Goal: Information Seeking & Learning: Learn about a topic

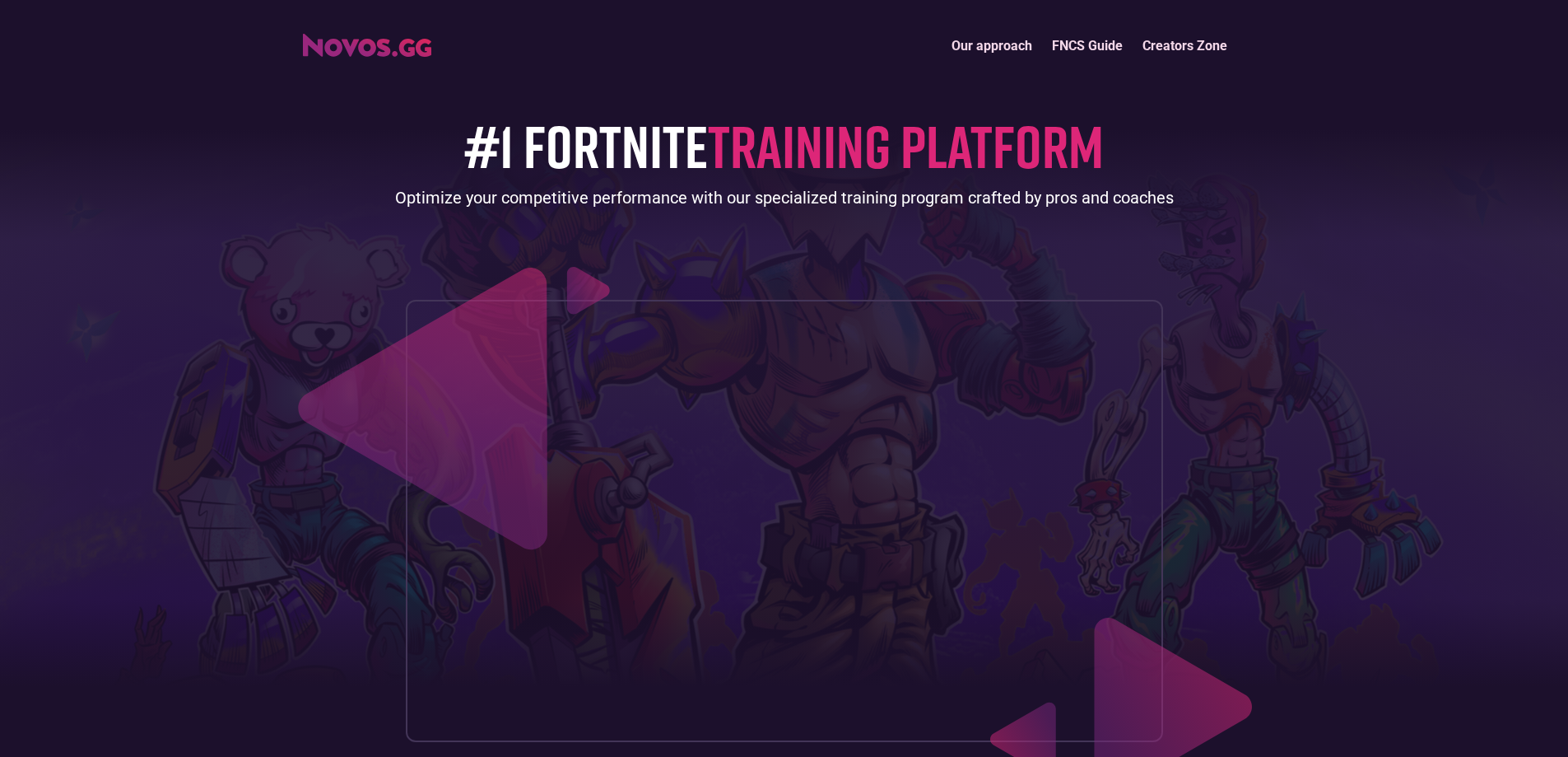
click at [1016, 59] on link "Our approach" at bounding box center [991, 46] width 100 height 36
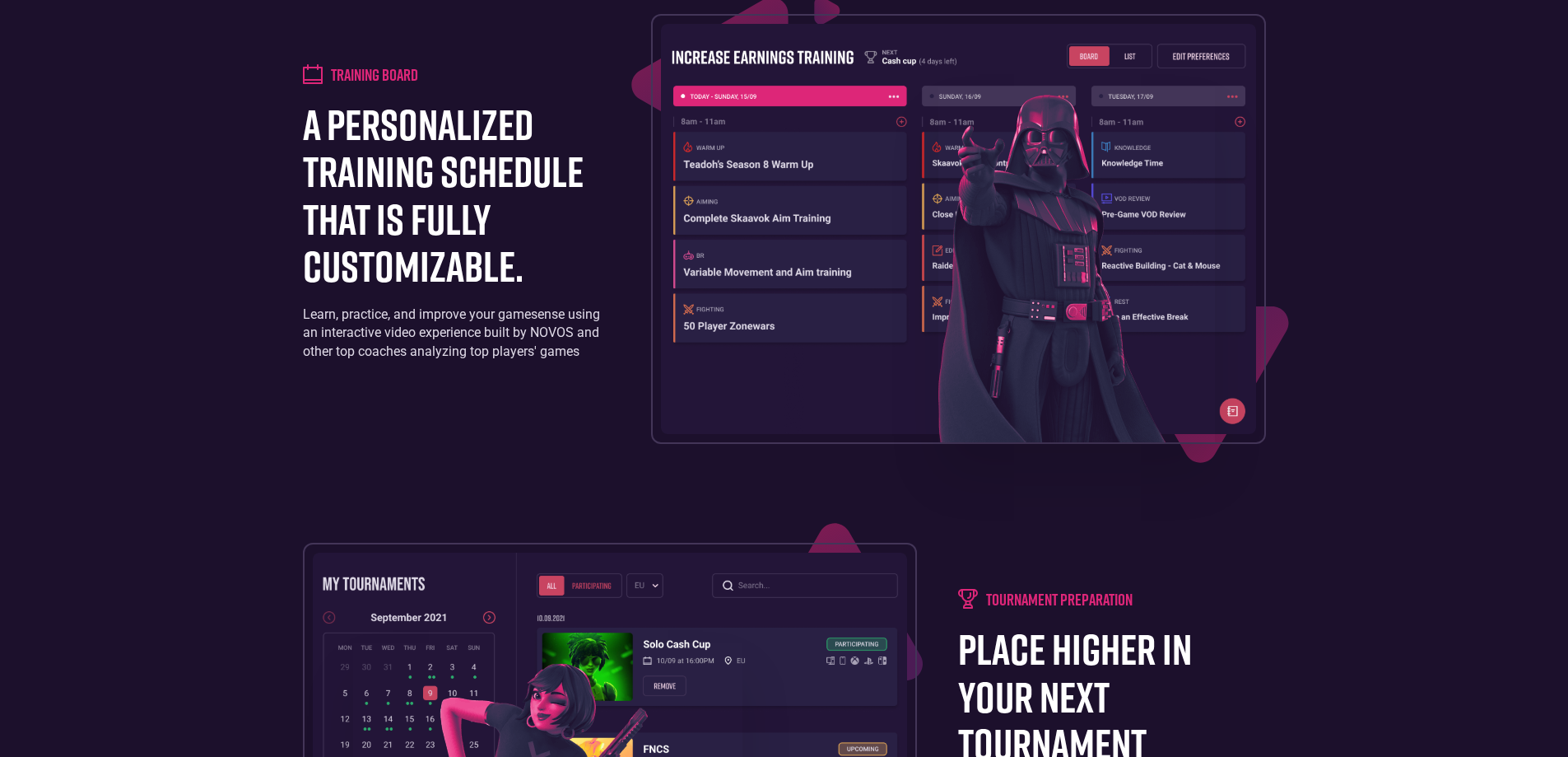
click at [651, 357] on div at bounding box center [958, 229] width 615 height 430
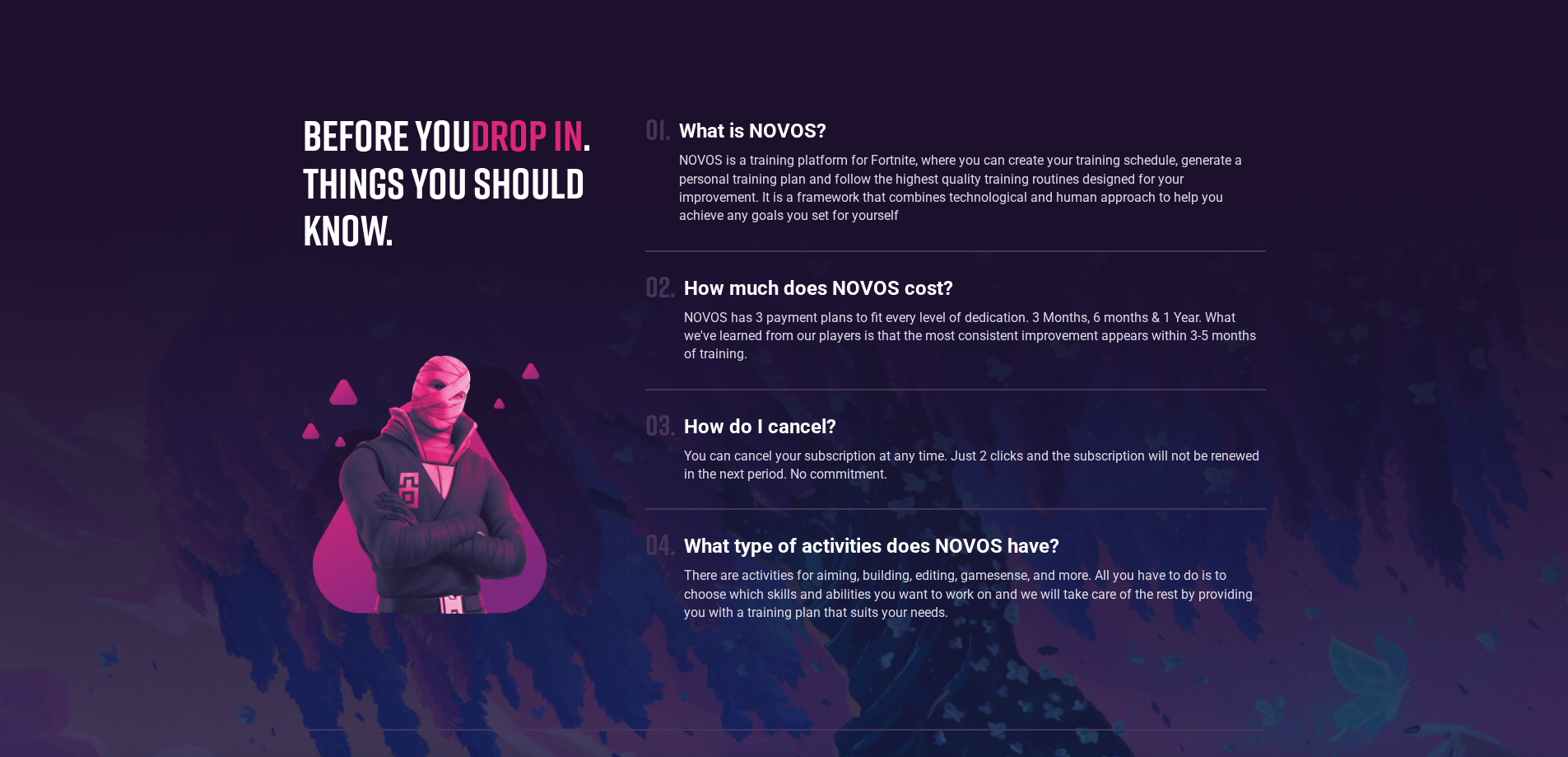
scroll to position [4388, 0]
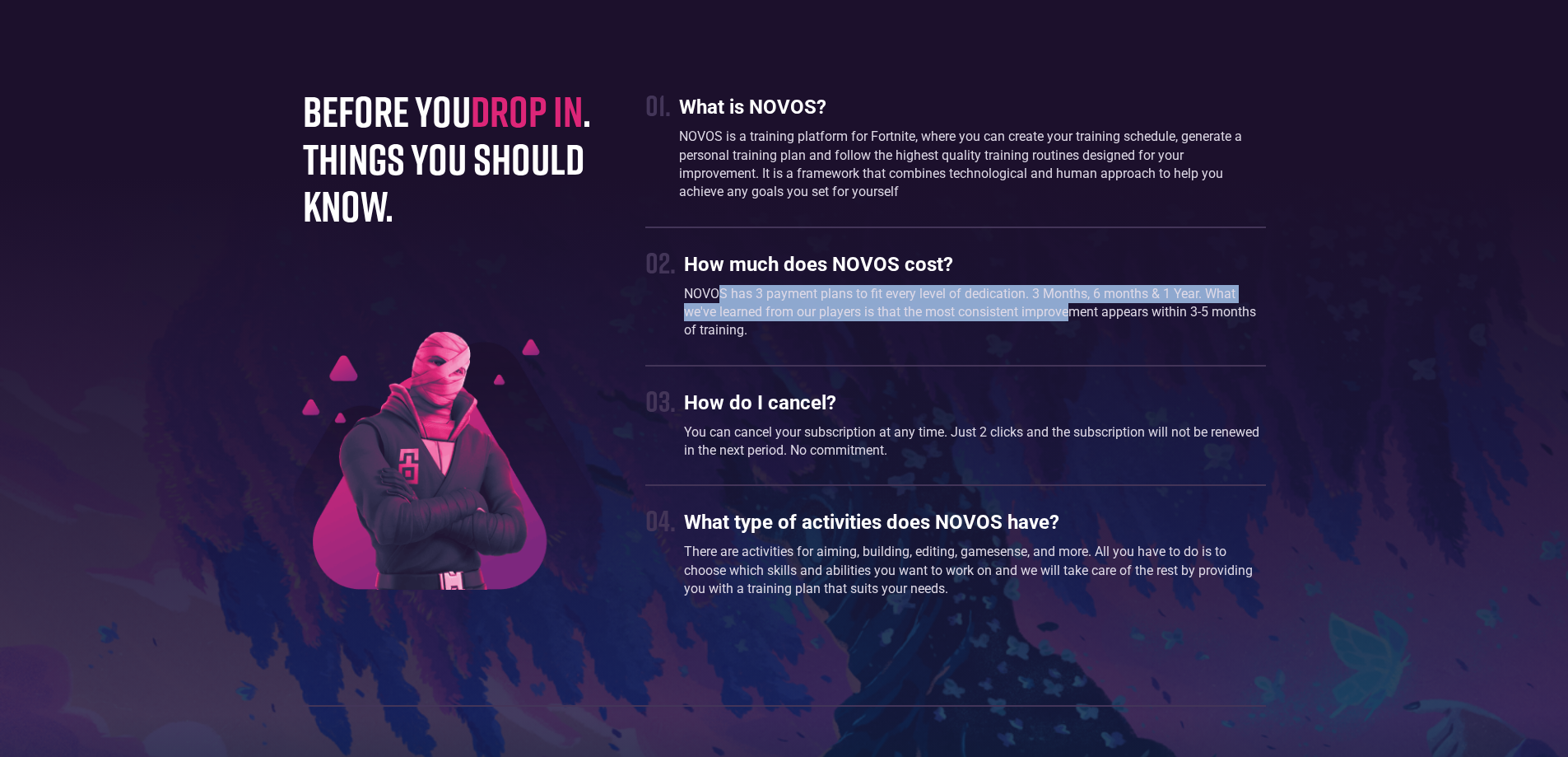
drag, startPoint x: 720, startPoint y: 340, endPoint x: 1072, endPoint y: 349, distance: 352.1
click at [1072, 340] on p "NOVOS has 3 payment plans to fit every level of dedication. 3 Months, 6 months …" at bounding box center [974, 313] width 581 height 56
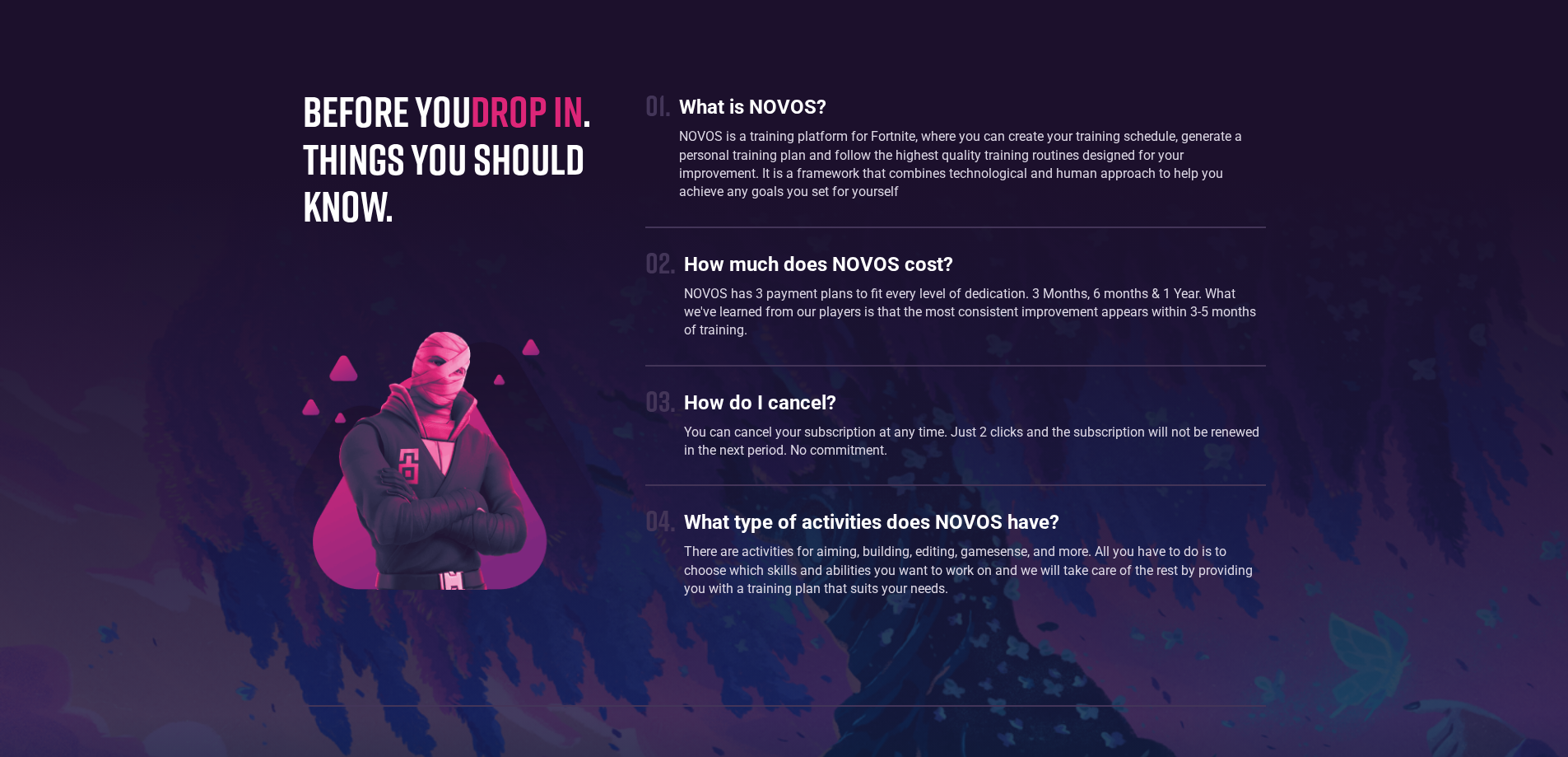
click at [840, 340] on p "NOVOS has 3 payment plans to fit every level of dedication. 3 Months, 6 months …" at bounding box center [974, 313] width 581 height 56
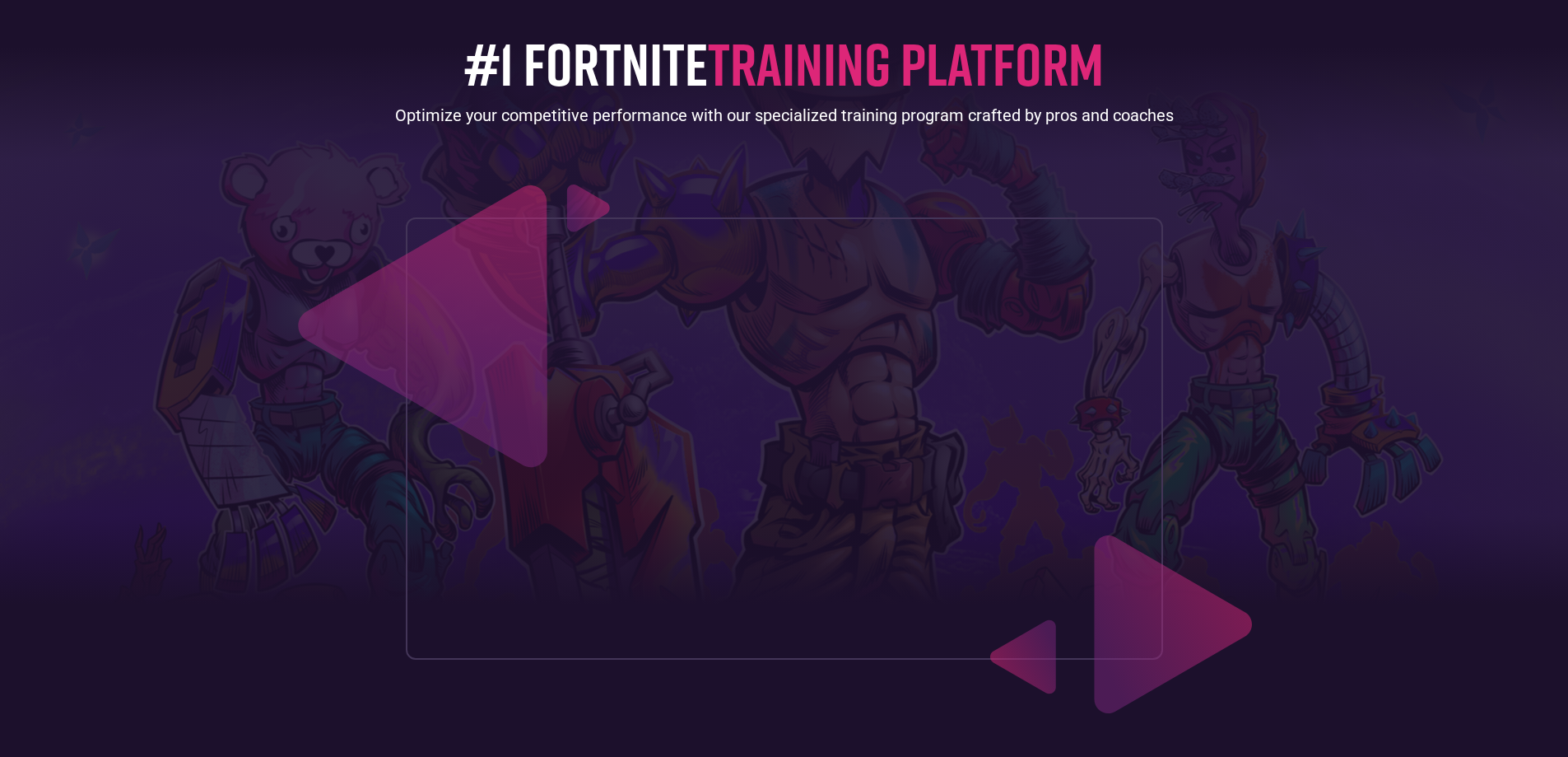
scroll to position [0, 0]
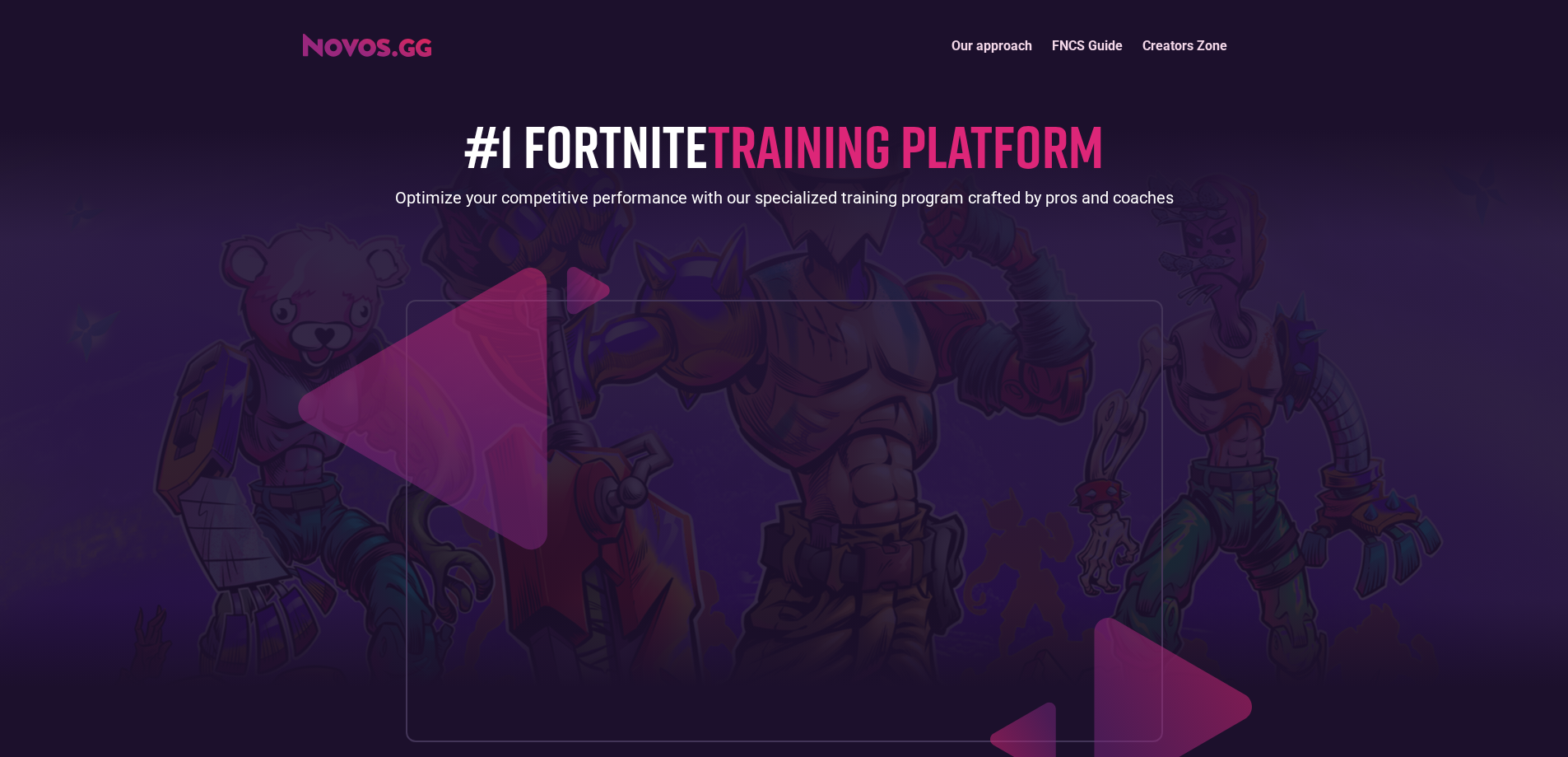
click at [1159, 52] on link "Creators Zone" at bounding box center [1185, 46] width 105 height 36
click at [1095, 56] on link "FNCS Guide" at bounding box center [1087, 46] width 90 height 36
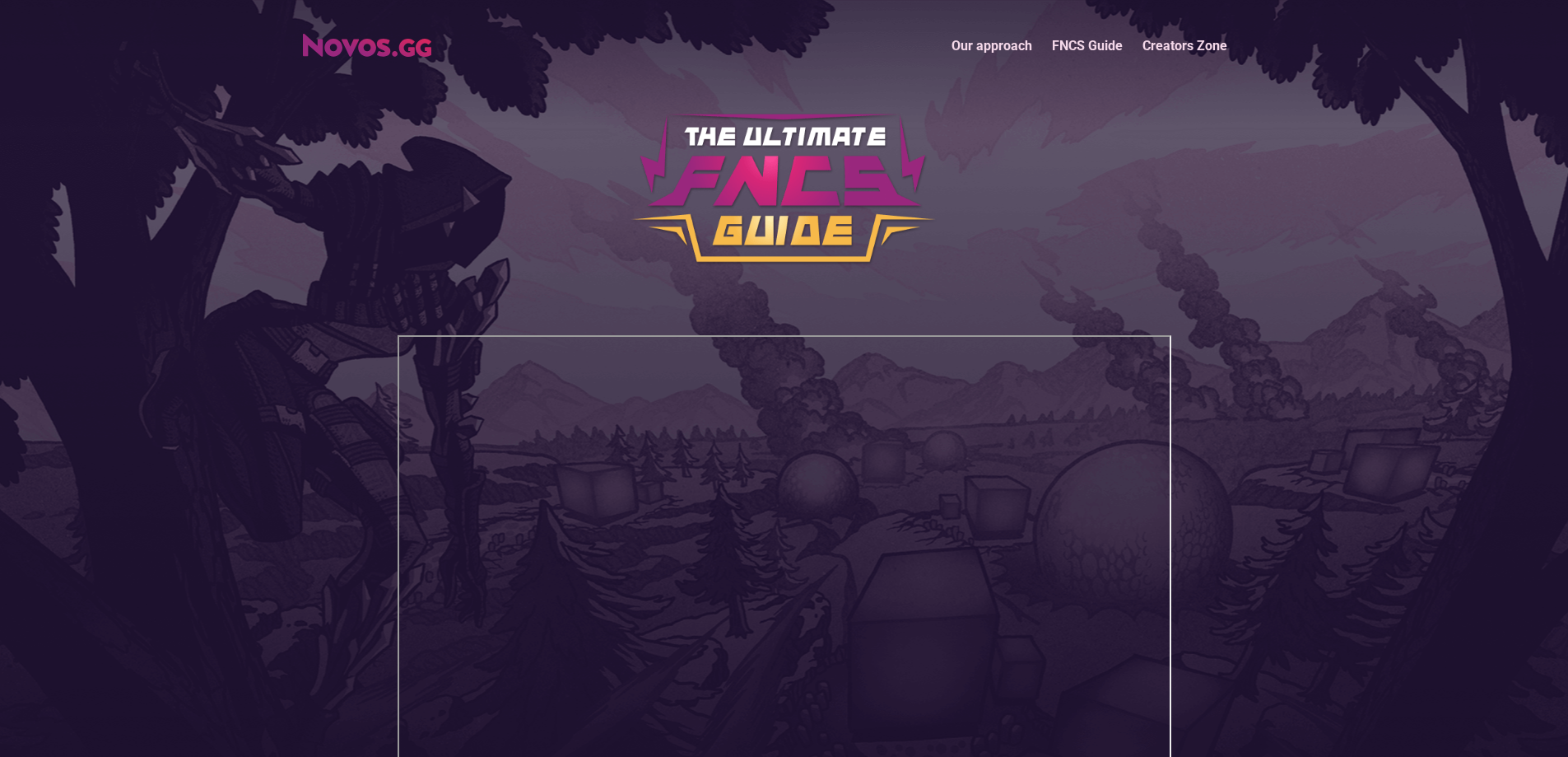
click at [398, 60] on div "Our approach FNCS Guide Creators Zone" at bounding box center [784, 46] width 980 height 36
click at [400, 56] on img "home" at bounding box center [366, 46] width 128 height 23
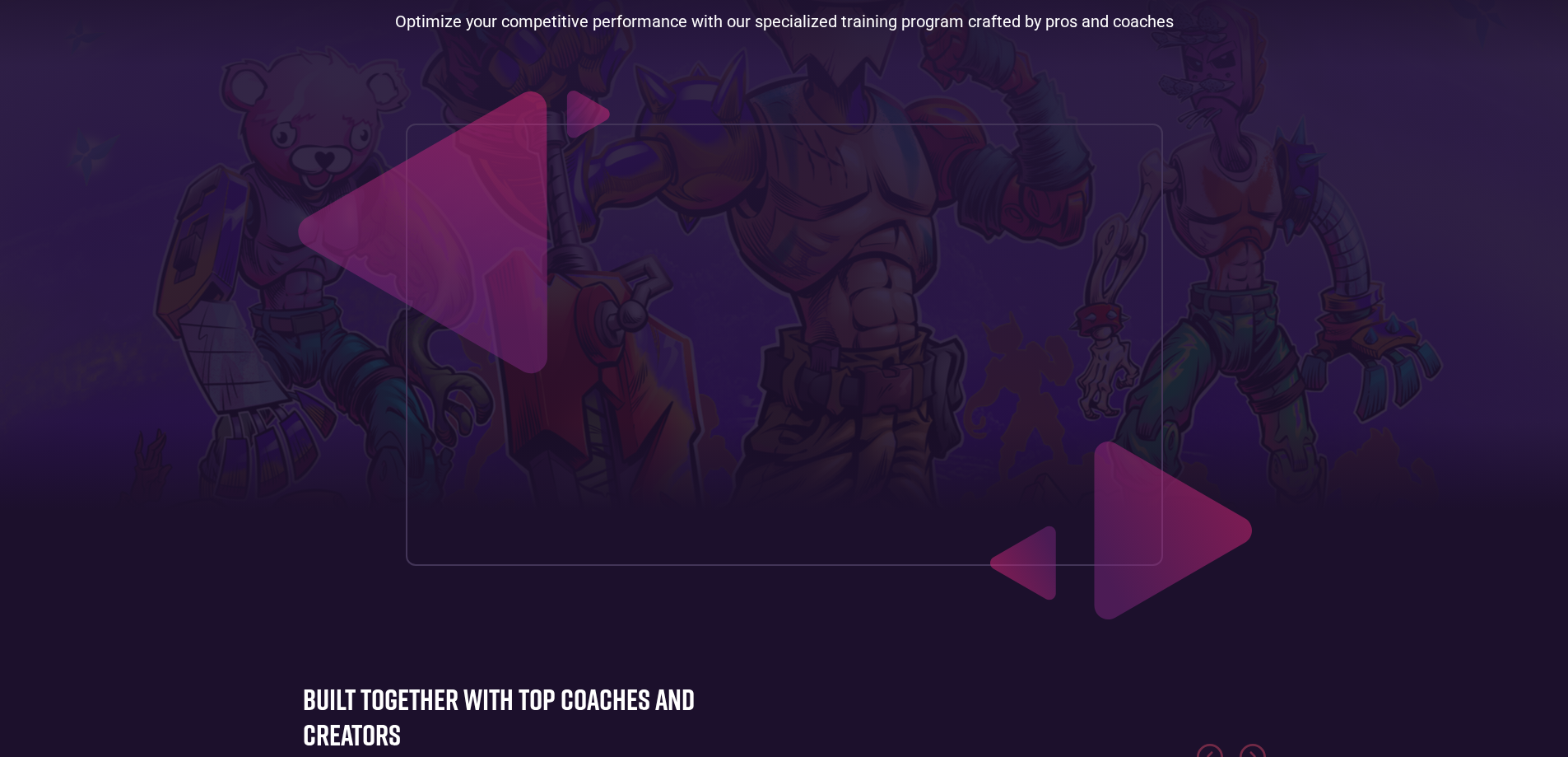
scroll to position [165, 0]
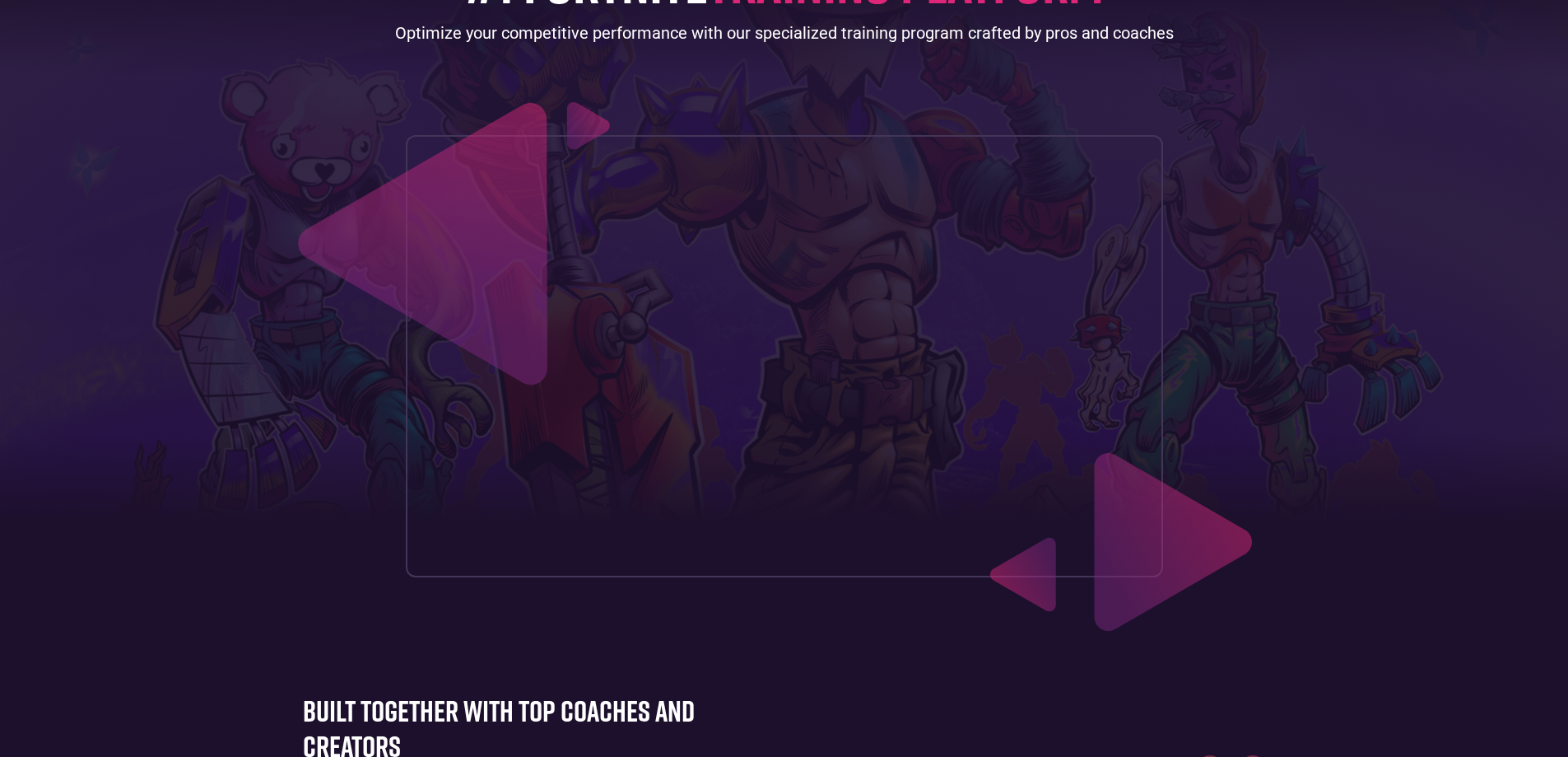
click at [1197, 571] on img at bounding box center [1121, 541] width 261 height 178
click at [1179, 548] on img at bounding box center [1121, 541] width 261 height 178
click at [1027, 573] on img at bounding box center [1121, 541] width 261 height 178
click at [1205, 564] on img at bounding box center [1121, 541] width 261 height 178
click at [1161, 543] on img at bounding box center [1121, 541] width 261 height 178
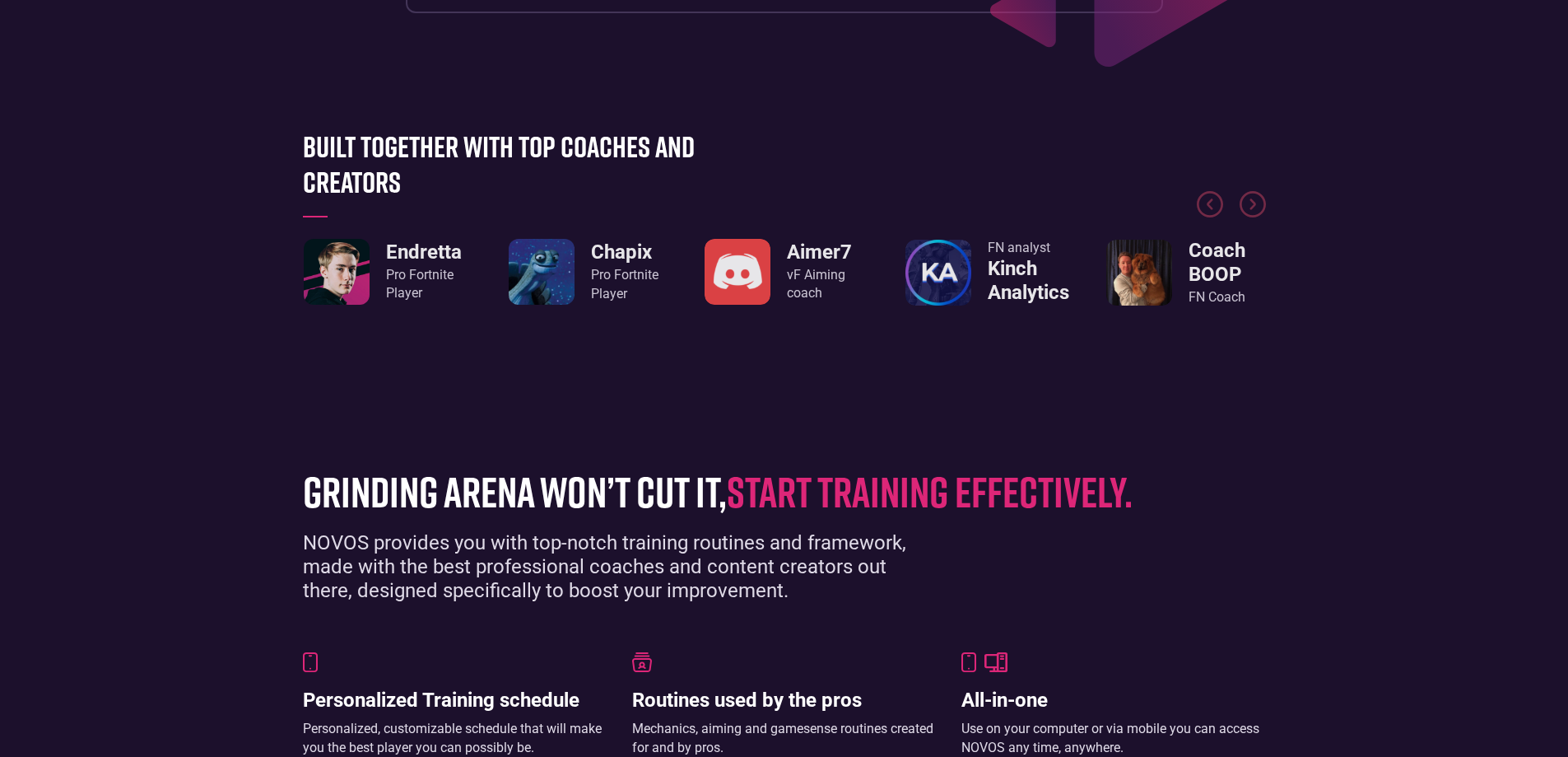
scroll to position [741, 0]
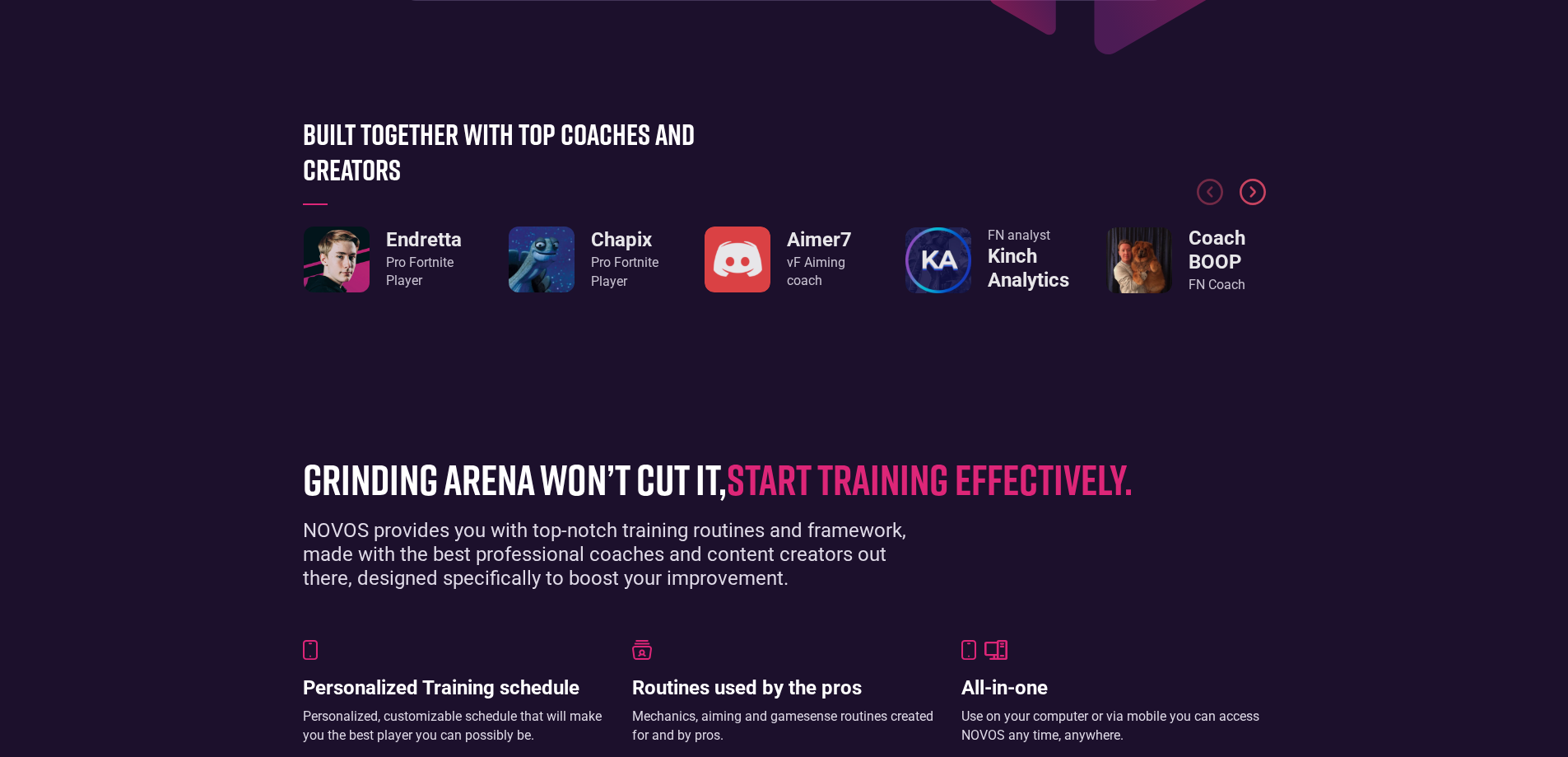
click at [1263, 178] on img "Next slide" at bounding box center [1252, 191] width 26 height 26
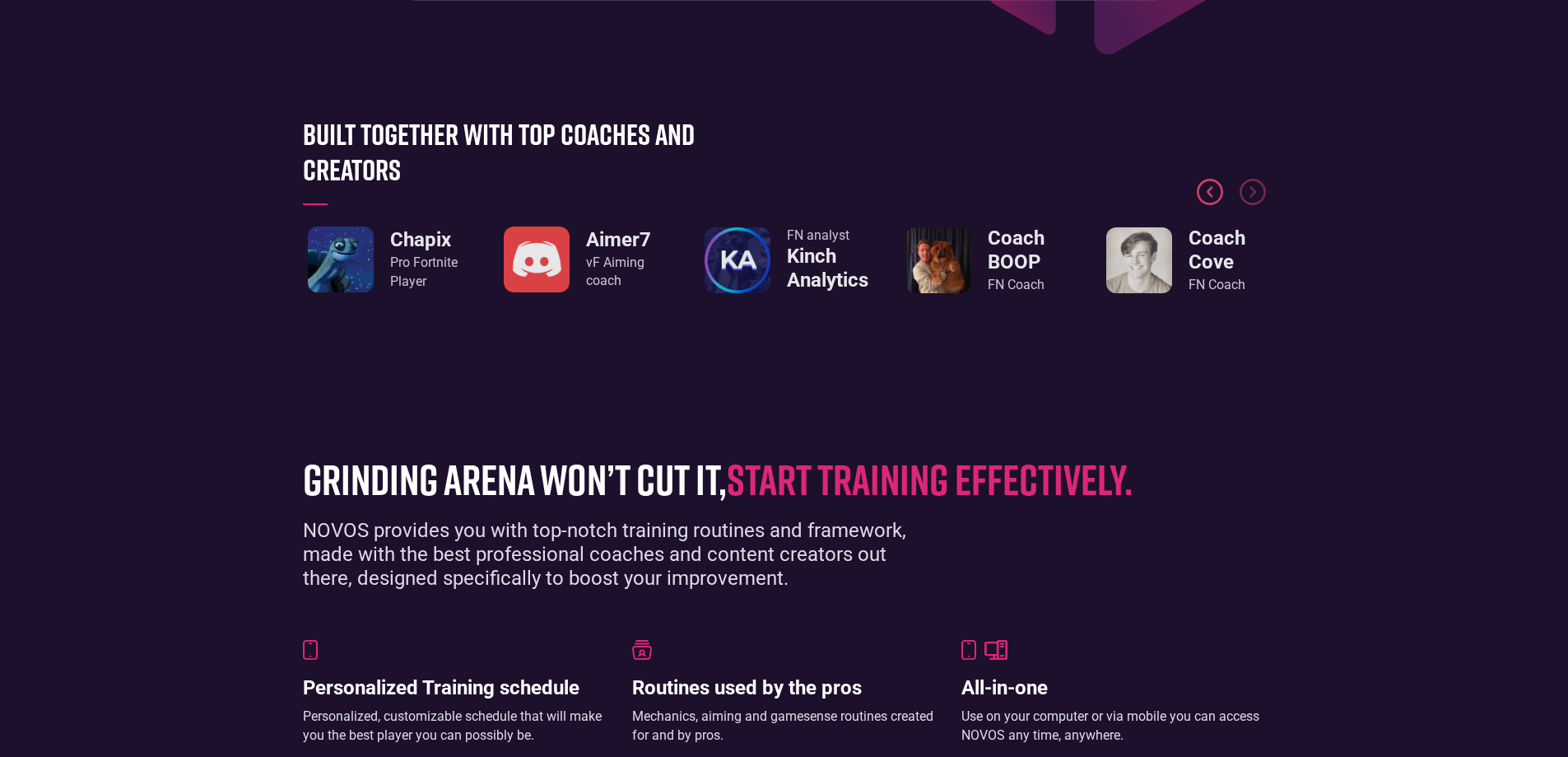
click at [1214, 188] on img "Previous slide" at bounding box center [1209, 191] width 26 height 26
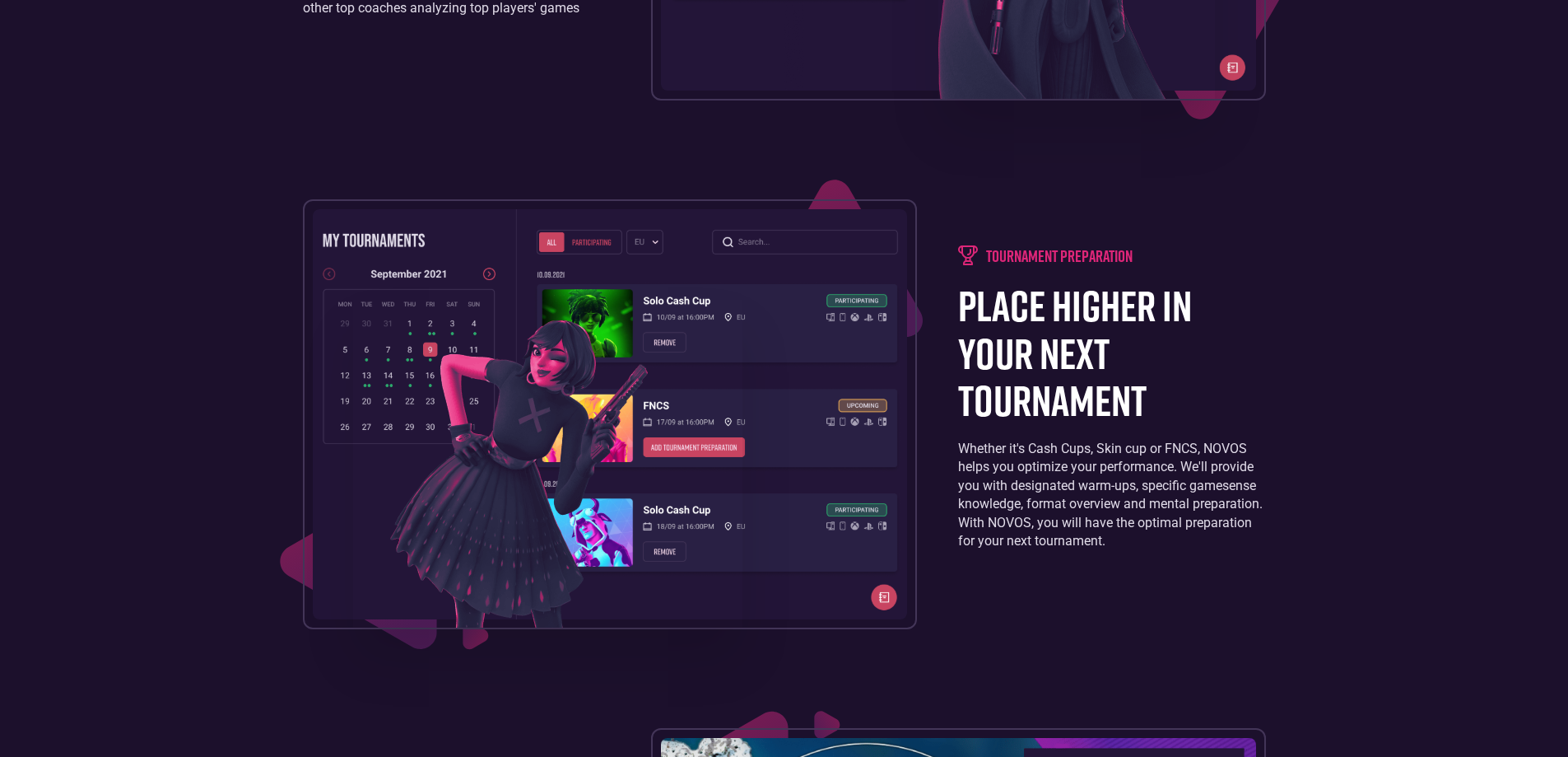
scroll to position [2141, 0]
